Goal: Information Seeking & Learning: Check status

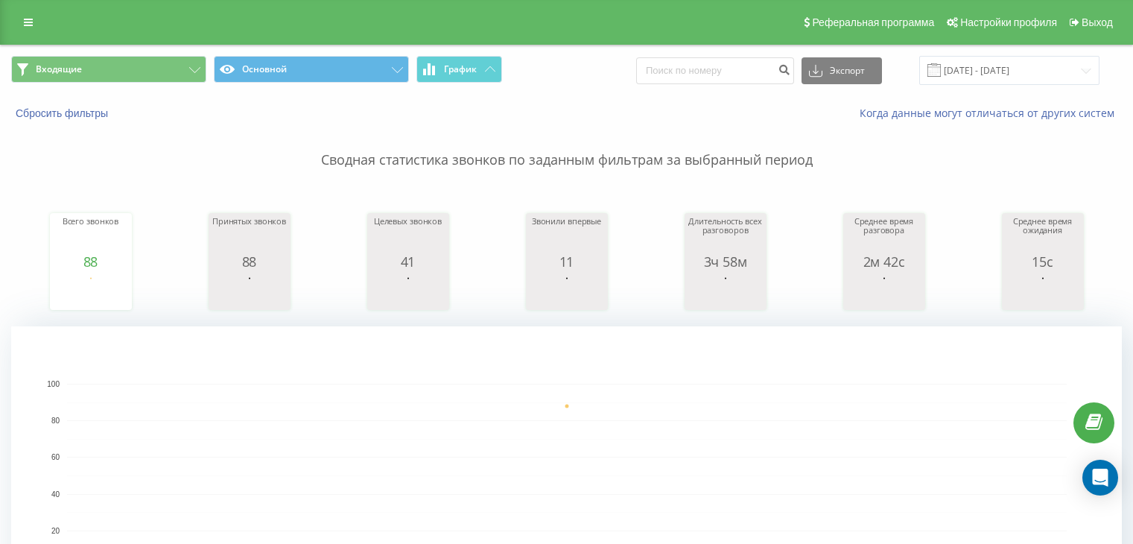
click at [941, 69] on span at bounding box center [934, 69] width 13 height 13
click at [998, 76] on input "[DATE] - [DATE]" at bounding box center [1009, 70] width 180 height 29
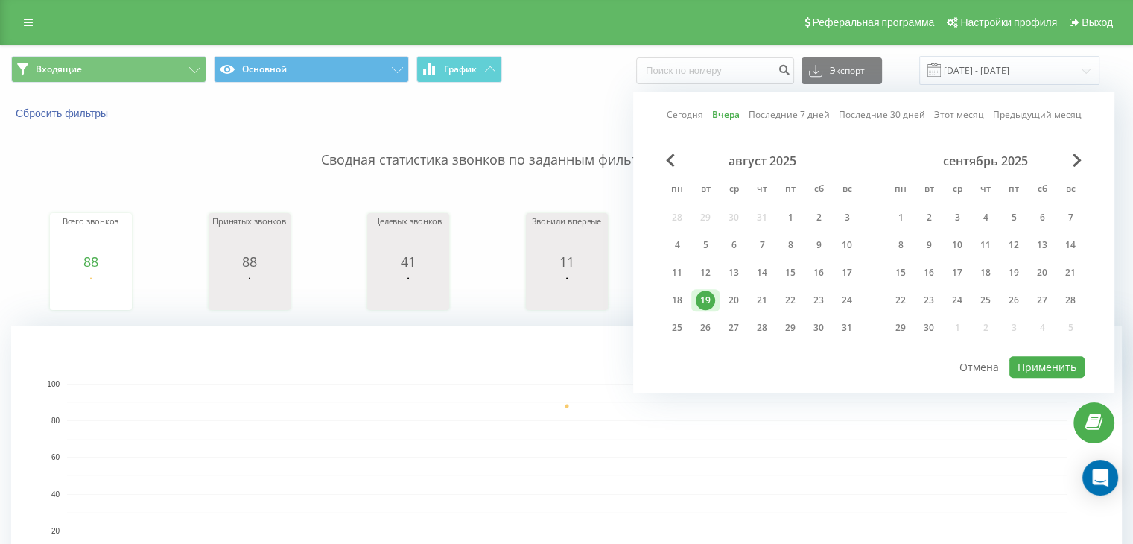
click at [749, 284] on div "август 2025 пн вт ср чт пт сб вс 28 29 30 31 1 2 3 4 5 6 7 8 9 10 11 12 13 14 1…" at bounding box center [762, 248] width 198 height 191
click at [735, 296] on div "20" at bounding box center [733, 300] width 19 height 19
click at [1021, 359] on button "Применить" at bounding box center [1047, 367] width 75 height 22
type input "[DATE] - [DATE]"
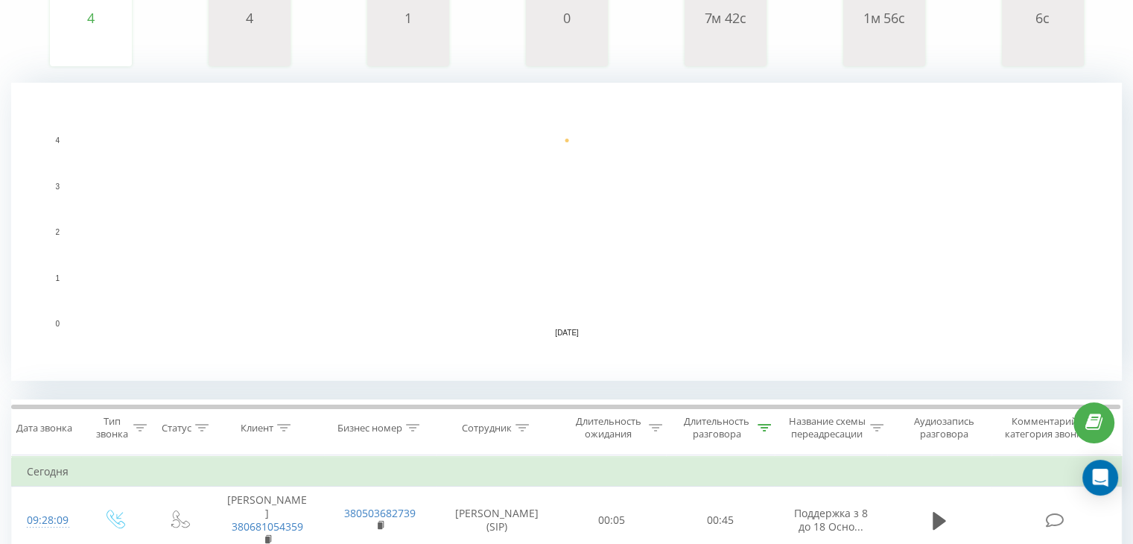
scroll to position [259, 0]
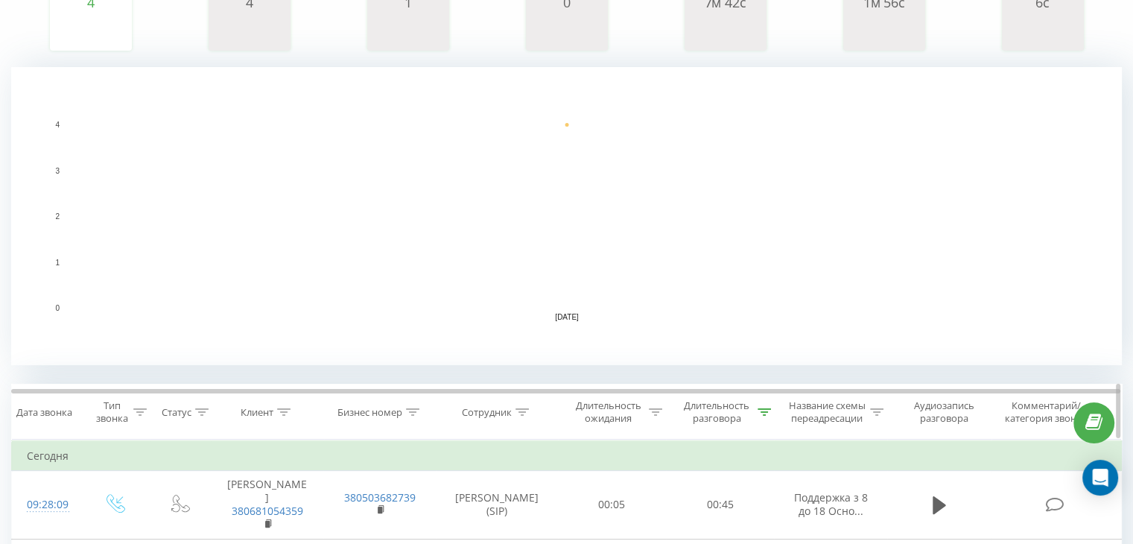
click at [709, 414] on div "Длительность разговора" at bounding box center [717, 411] width 75 height 25
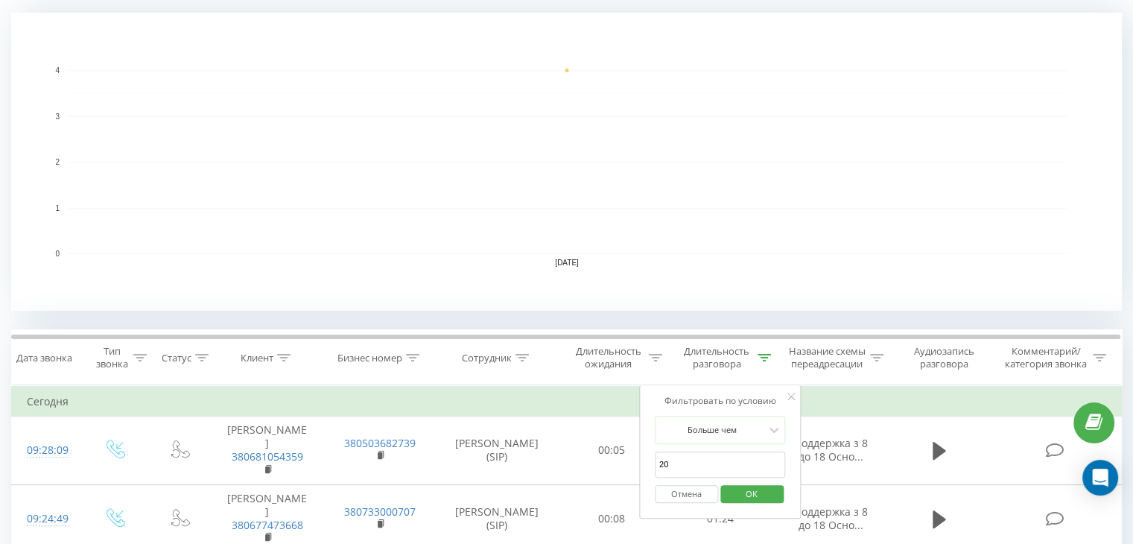
scroll to position [334, 0]
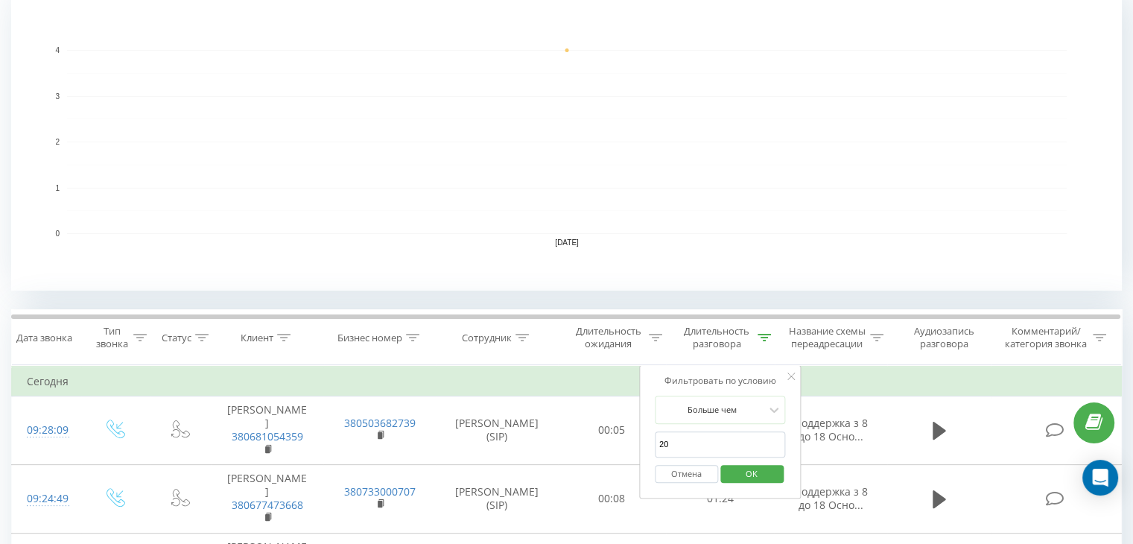
click at [743, 484] on div "Отмена OK" at bounding box center [720, 475] width 131 height 34
click at [745, 469] on span "OK" at bounding box center [752, 473] width 42 height 23
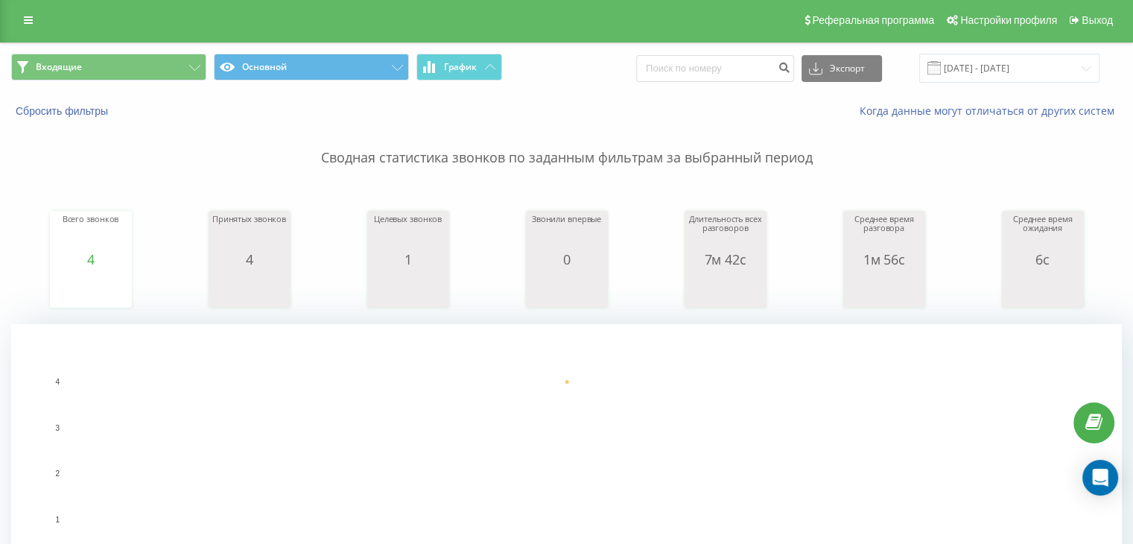
scroll to position [0, 0]
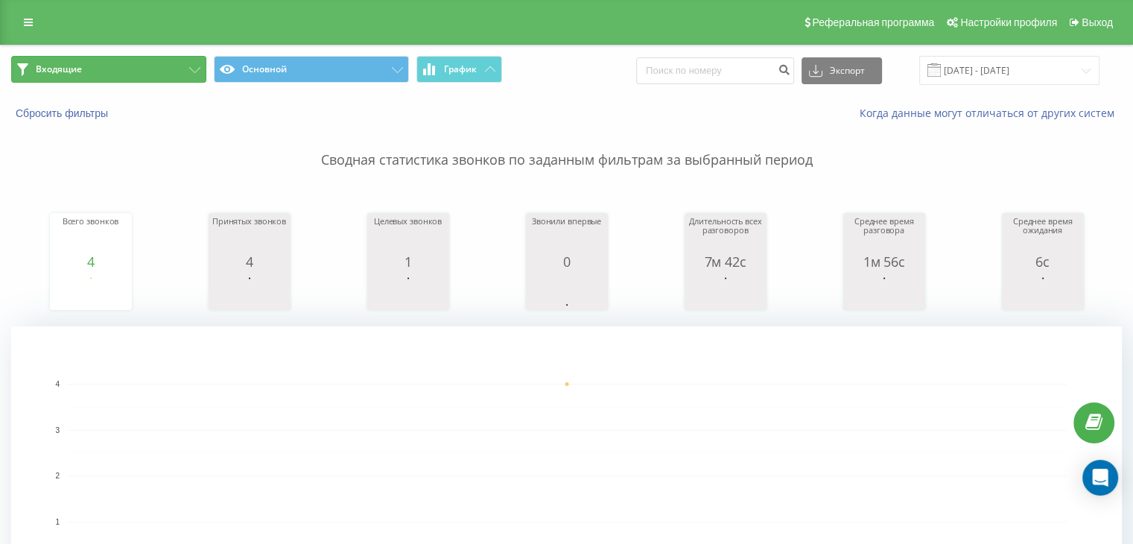
click at [185, 80] on button "Входящие" at bounding box center [108, 69] width 195 height 27
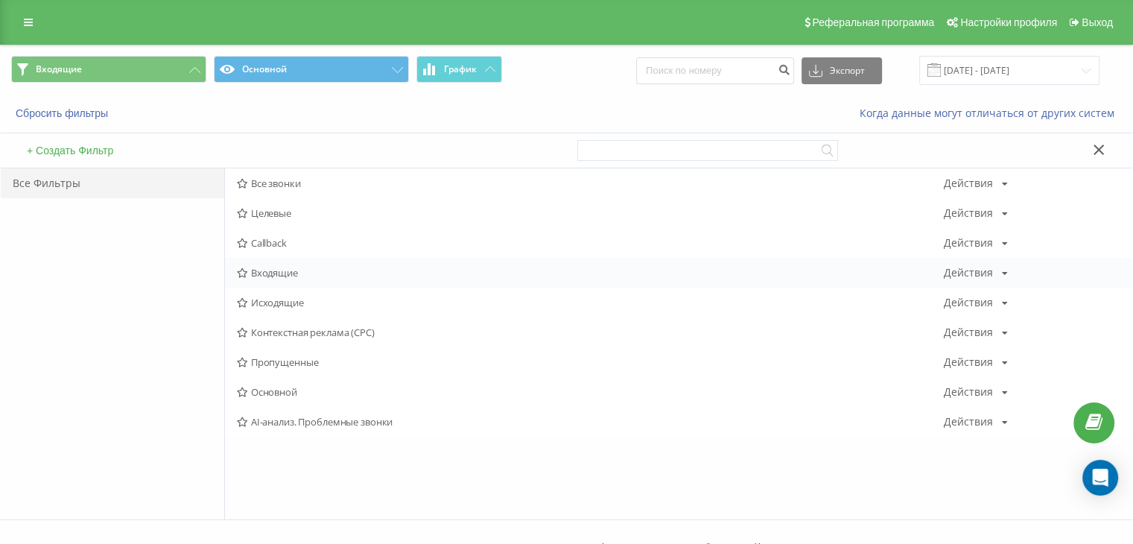
click at [271, 273] on span "Входящие" at bounding box center [590, 272] width 707 height 10
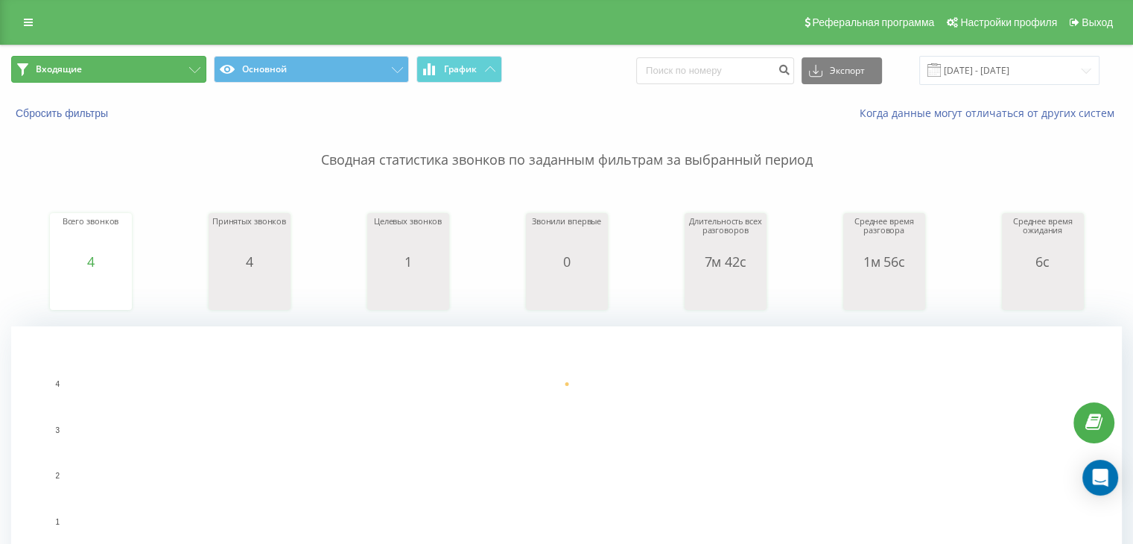
click at [145, 56] on button "Входящие" at bounding box center [108, 69] width 195 height 27
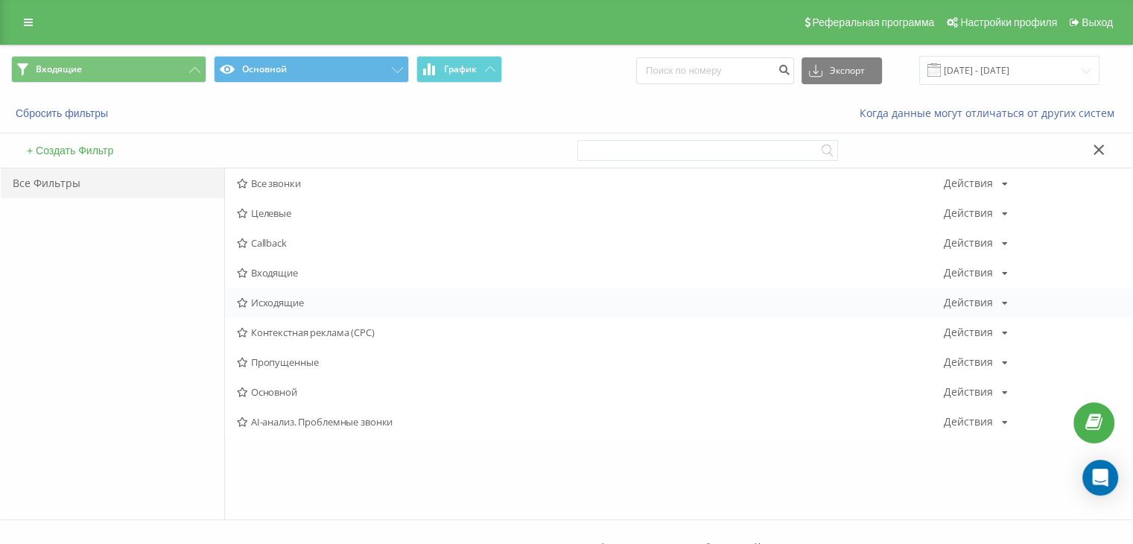
click at [281, 299] on span "Исходящие" at bounding box center [590, 302] width 707 height 10
